Goal: Information Seeking & Learning: Understand process/instructions

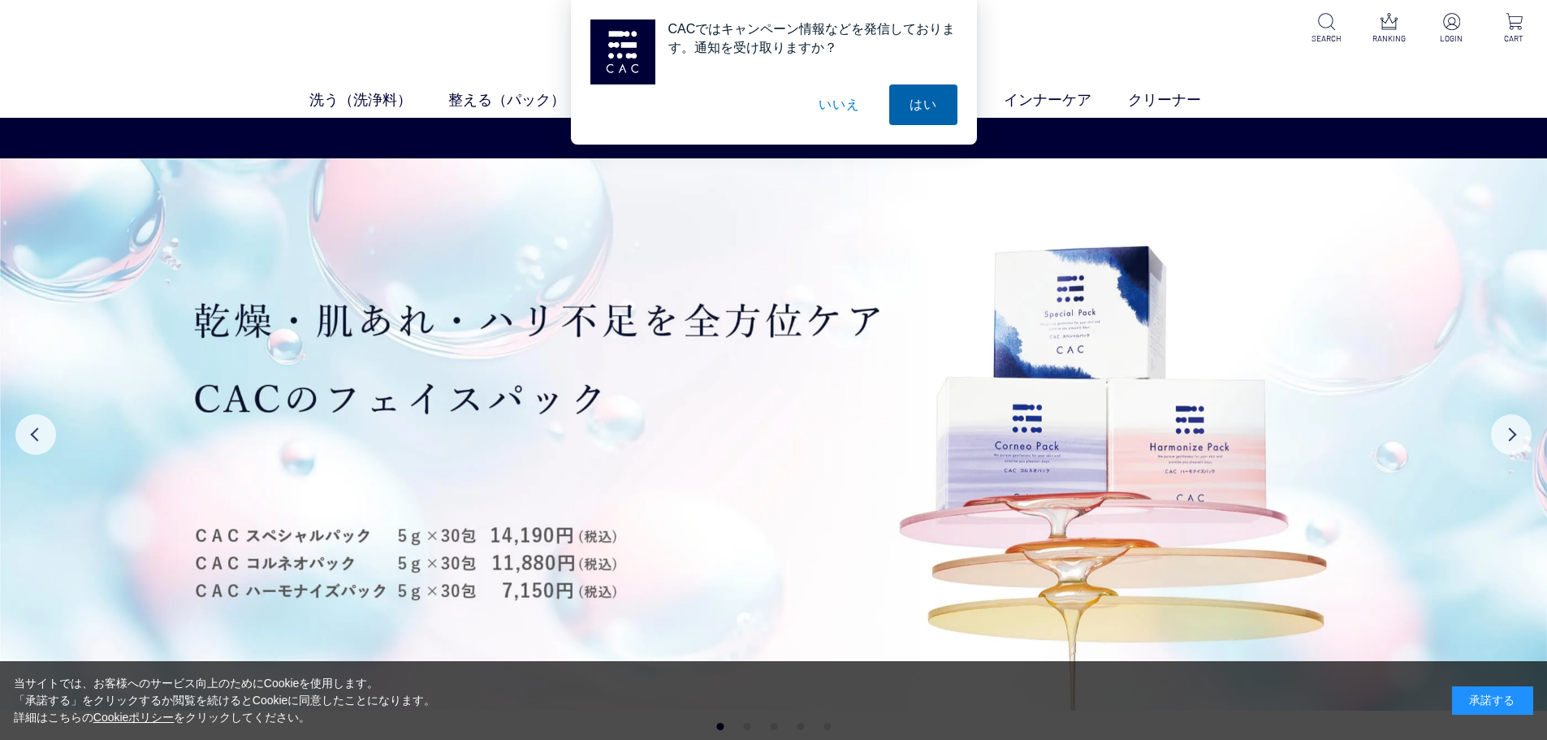
click at [924, 106] on button "はい" at bounding box center [923, 104] width 68 height 41
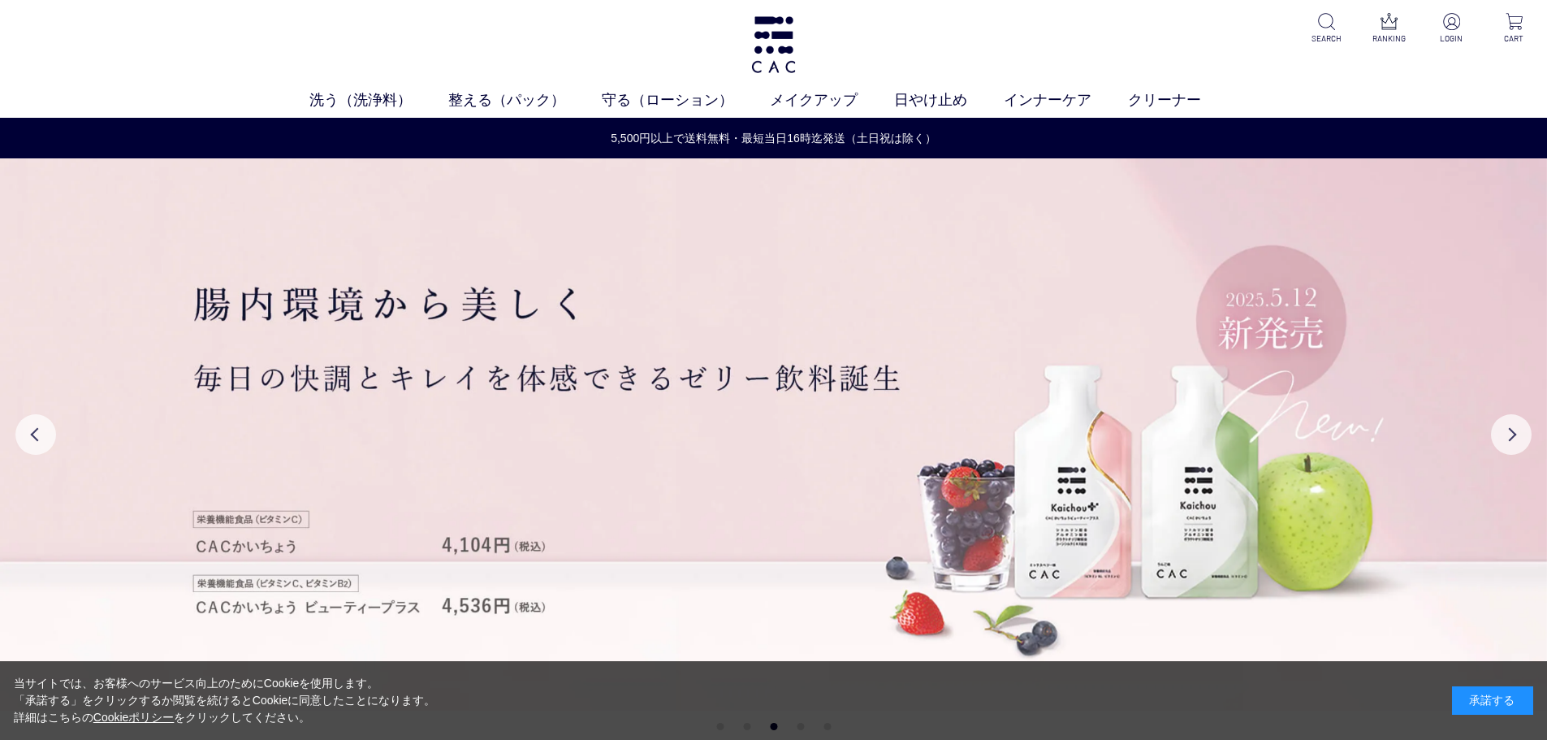
click at [1484, 694] on div "承諾する" at bounding box center [1492, 700] width 81 height 28
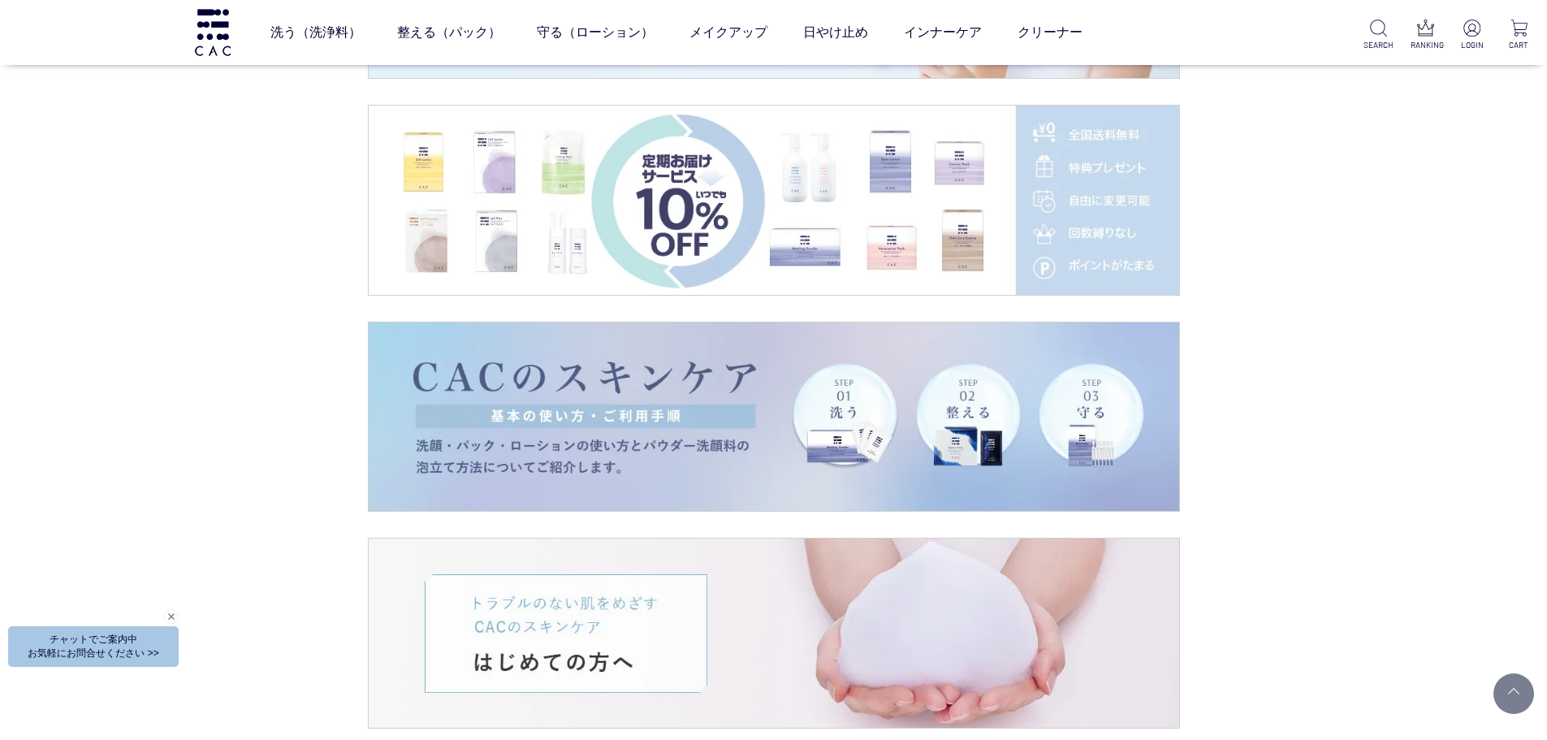
scroll to position [2923, 0]
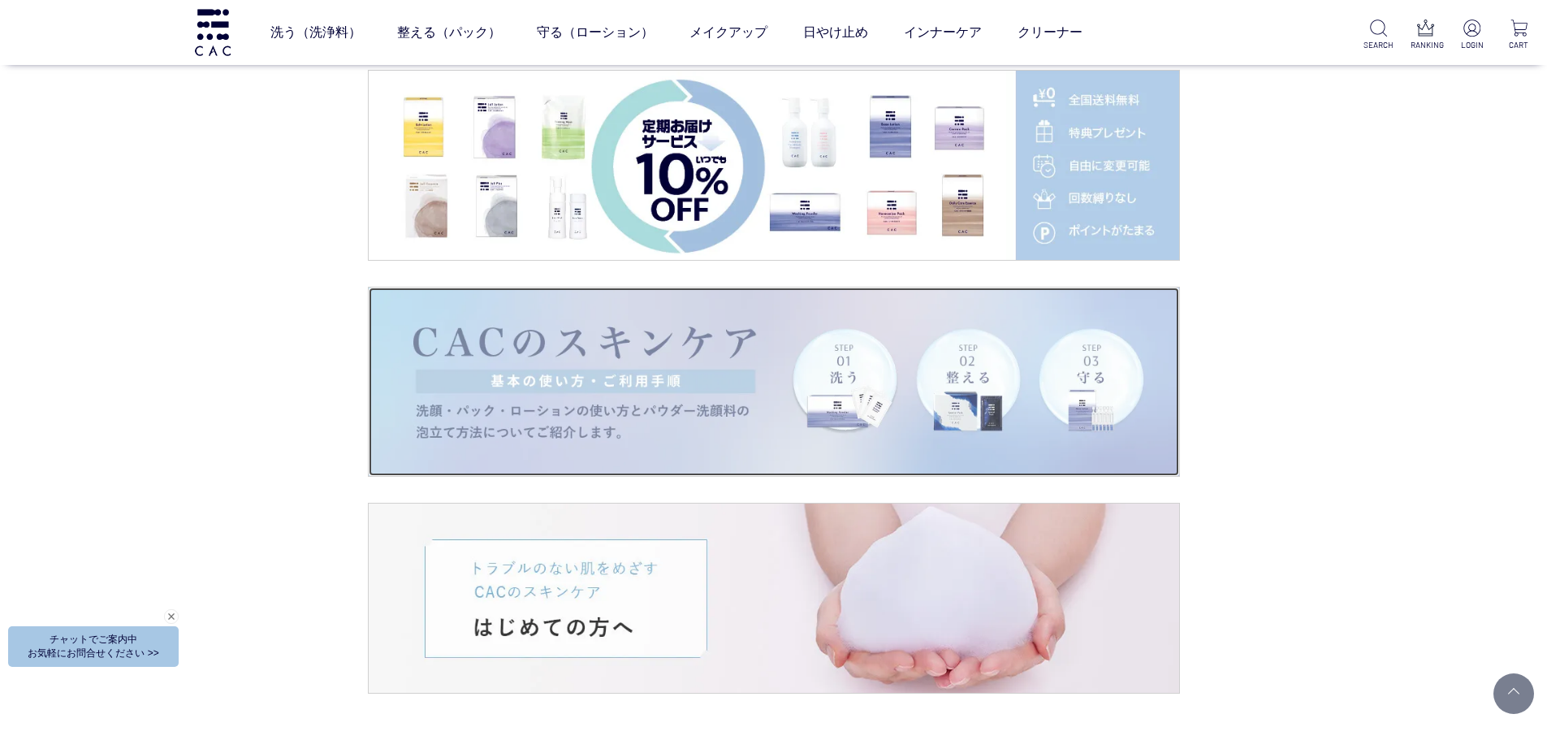
click at [607, 322] on img at bounding box center [774, 381] width 810 height 189
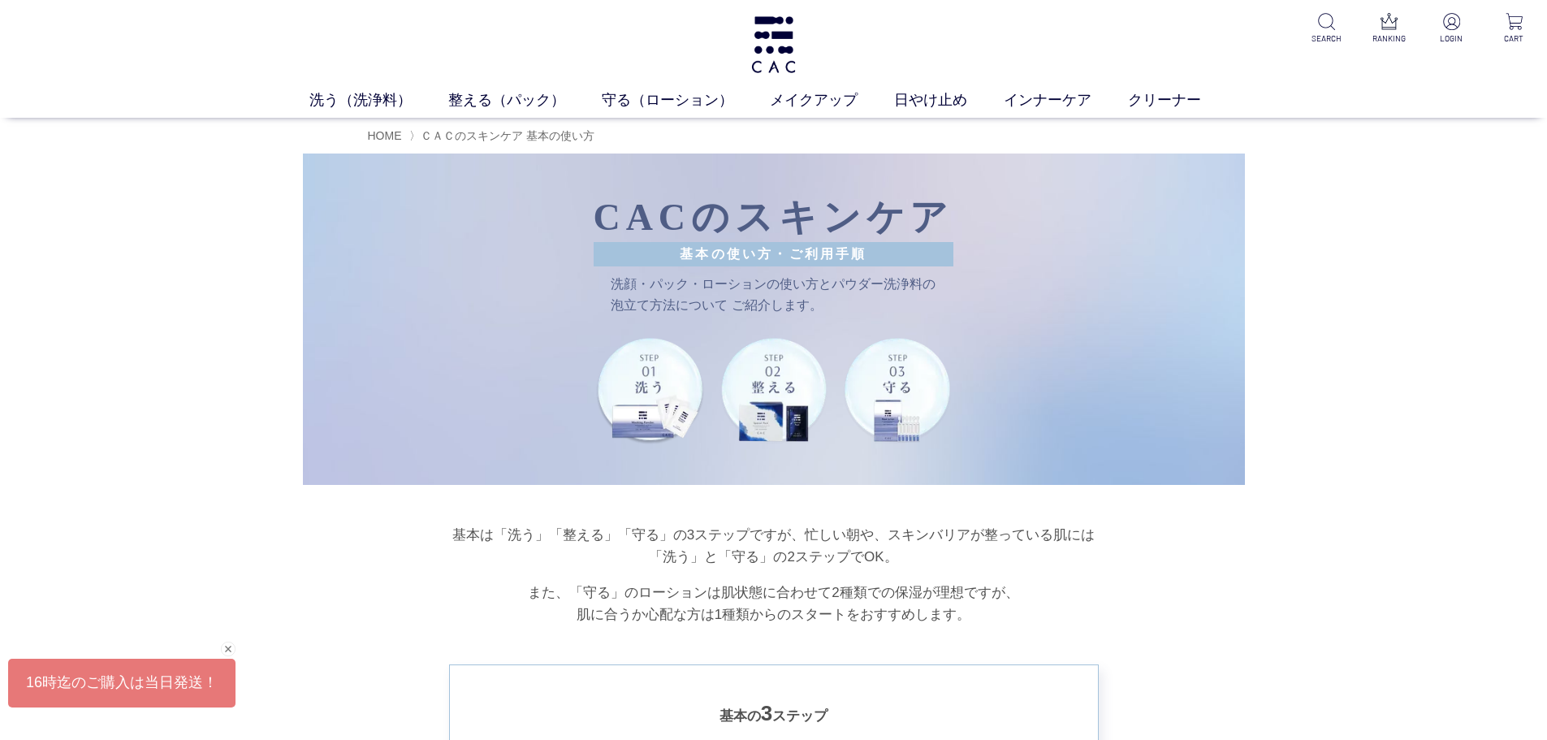
click at [739, 251] on span "基本の使い方・ご利用手順" at bounding box center [774, 254] width 361 height 24
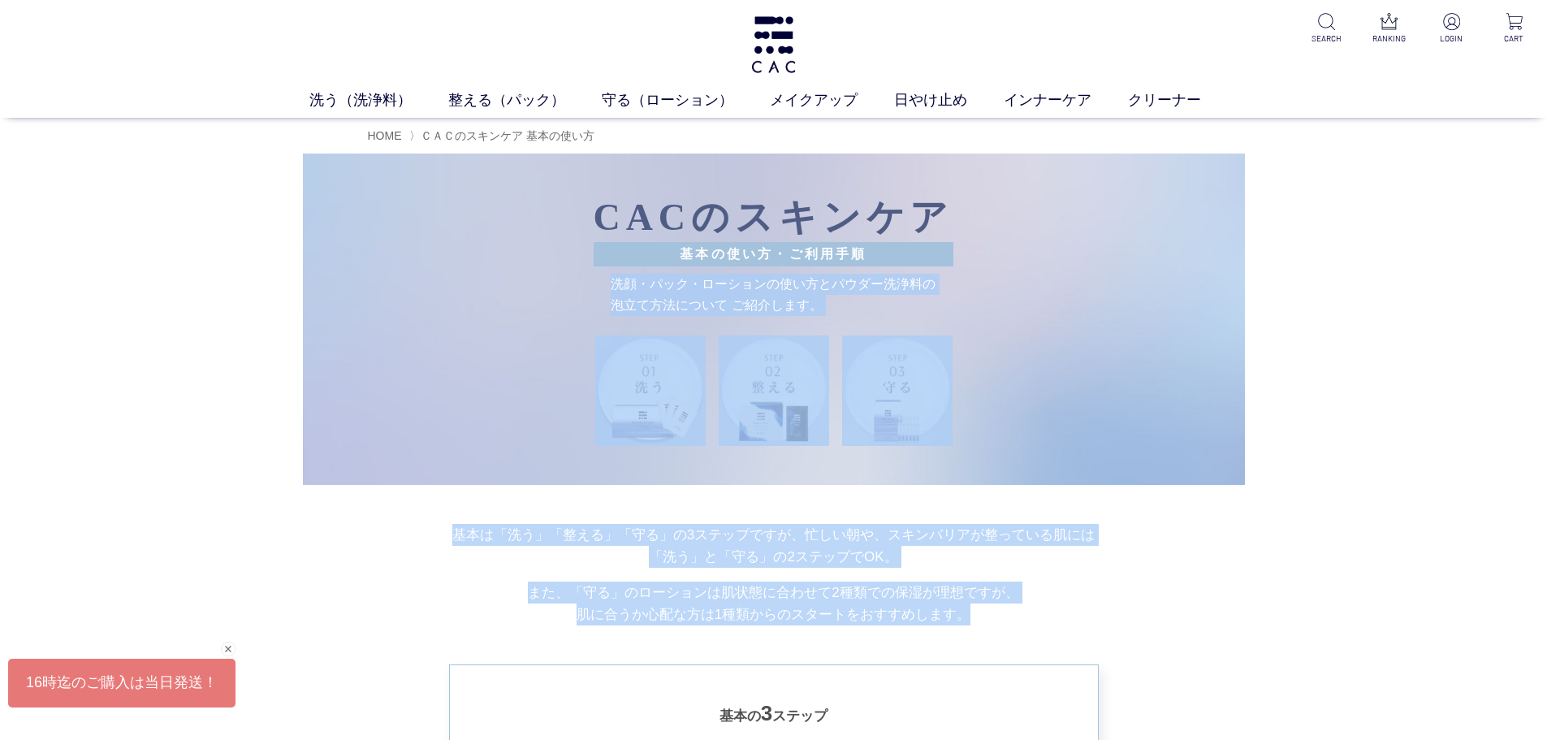
drag, startPoint x: 429, startPoint y: 281, endPoint x: 942, endPoint y: 494, distance: 555.6
copy div "洗顔・パック・ローションの使い方とパウダー洗浄料の泡立て方法について ご紹介します。 基本は「洗う」「整える」「守る」の3ステップですが、忙しい朝や、スキンバ…"
